Goal: Task Accomplishment & Management: Manage account settings

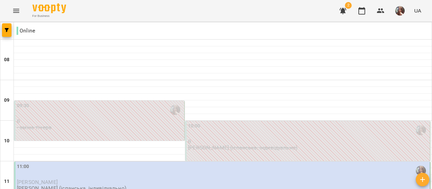
scroll to position [67, 0]
click at [78, 179] on p "[PERSON_NAME]" at bounding box center [222, 182] width 411 height 6
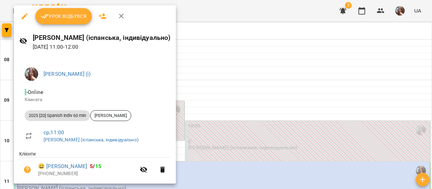
click at [71, 15] on span "Урок відбувся" at bounding box center [64, 16] width 46 height 8
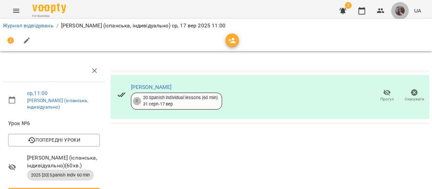
click at [398, 6] on img "button" at bounding box center [399, 10] width 9 height 9
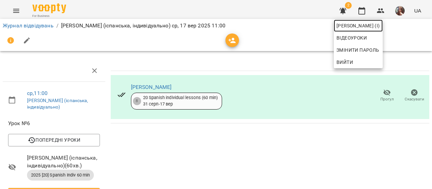
click at [380, 24] on span "[PERSON_NAME] (і)" at bounding box center [358, 26] width 44 height 8
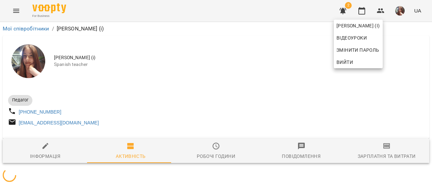
click at [323, 52] on div at bounding box center [216, 94] width 432 height 189
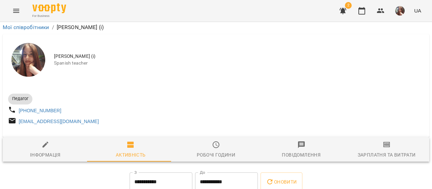
scroll to position [101, 0]
click at [365, 10] on icon "button" at bounding box center [361, 11] width 8 height 8
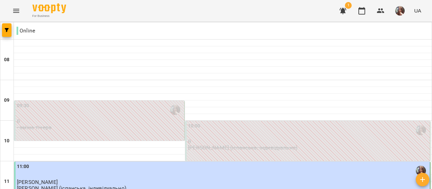
scroll to position [98, 0]
click at [115, 161] on div "11:00 [PERSON_NAME] [PERSON_NAME] (іспанська, індивідуально)" at bounding box center [222, 181] width 416 height 40
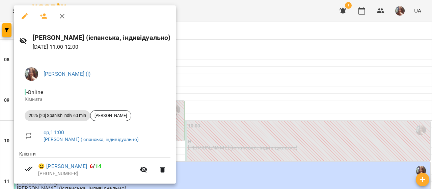
click at [301, 77] on div at bounding box center [216, 94] width 432 height 189
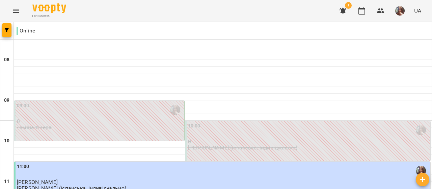
scroll to position [334, 0]
